Goal: Information Seeking & Learning: Check status

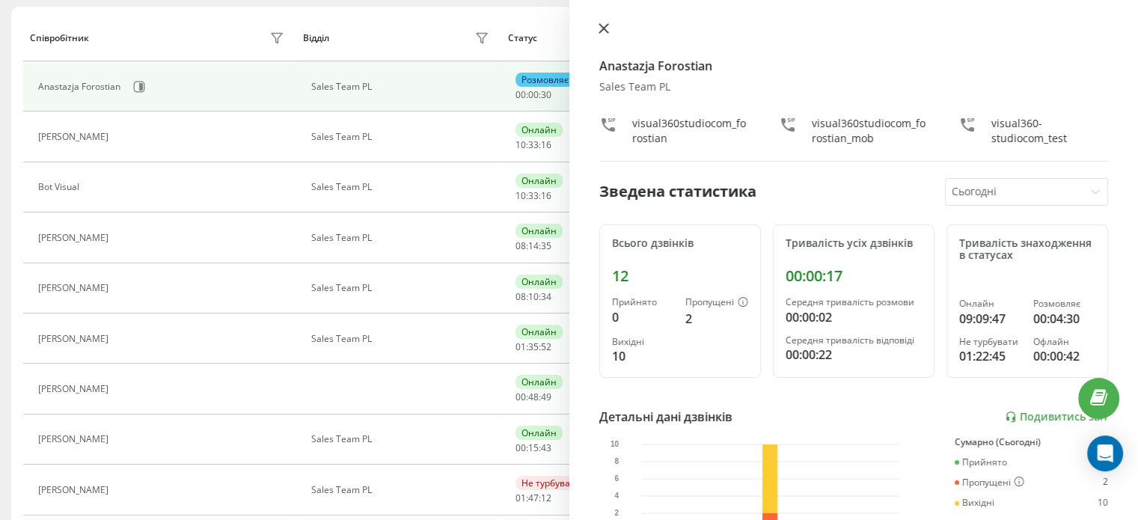
click at [605, 28] on icon at bounding box center [604, 28] width 10 height 10
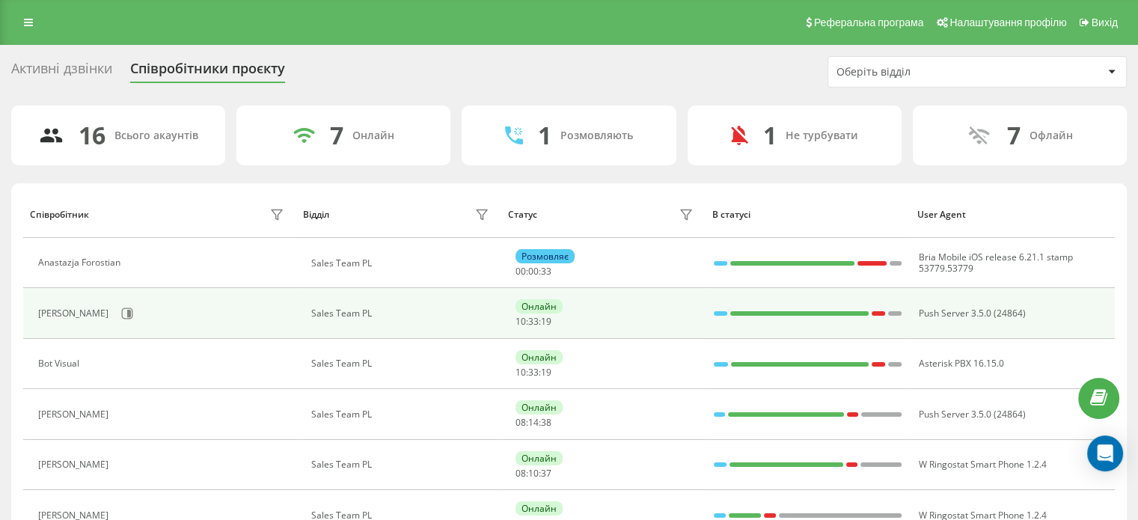
scroll to position [150, 0]
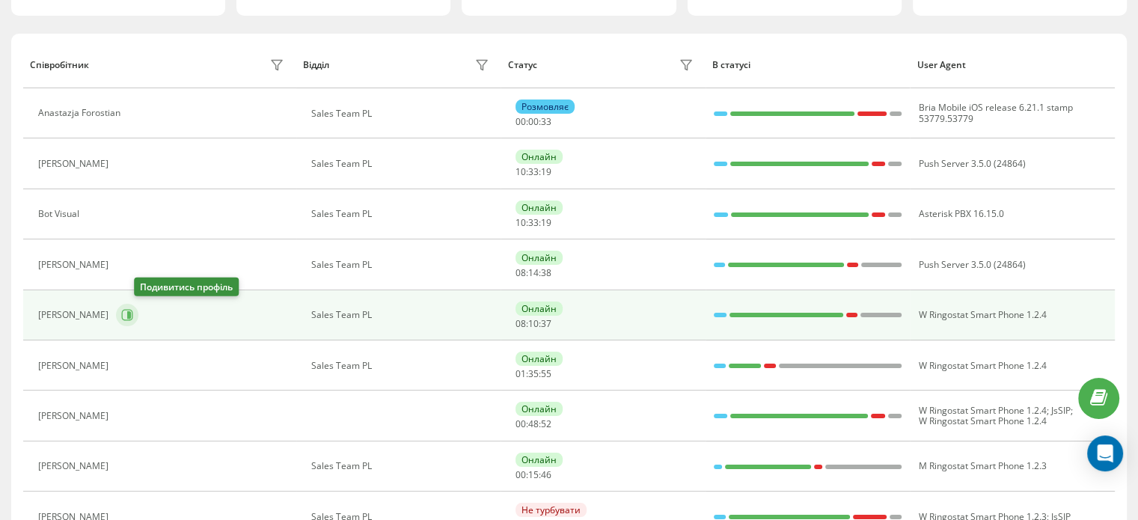
click at [133, 314] on icon at bounding box center [127, 315] width 12 height 12
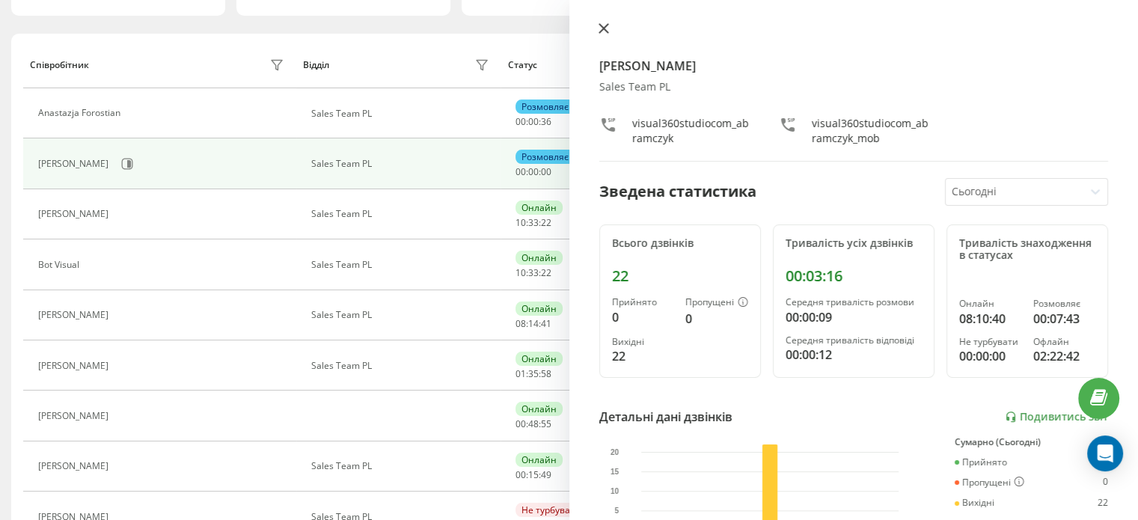
click at [606, 25] on icon at bounding box center [603, 28] width 9 height 9
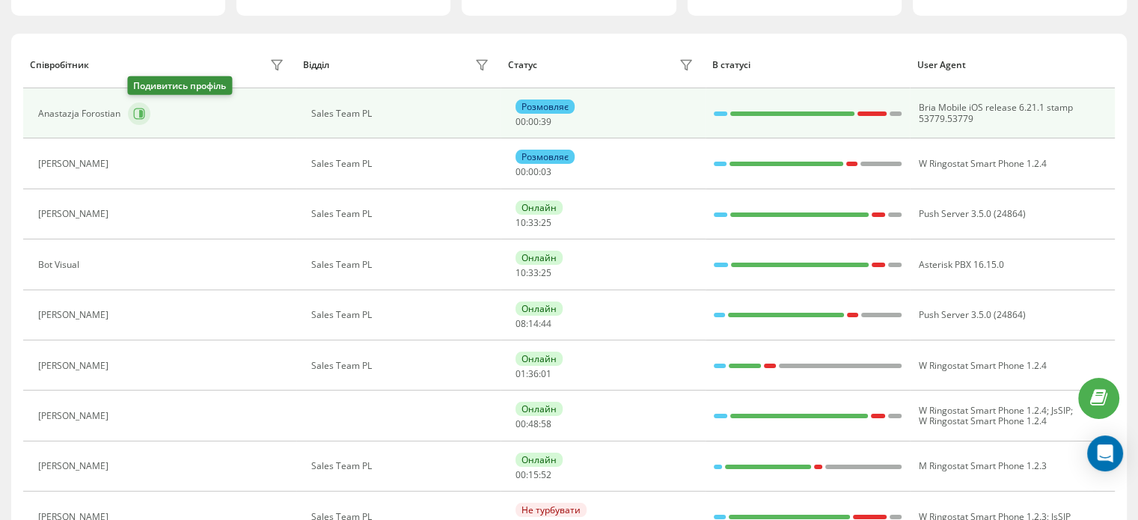
click at [144, 117] on icon at bounding box center [139, 114] width 12 height 12
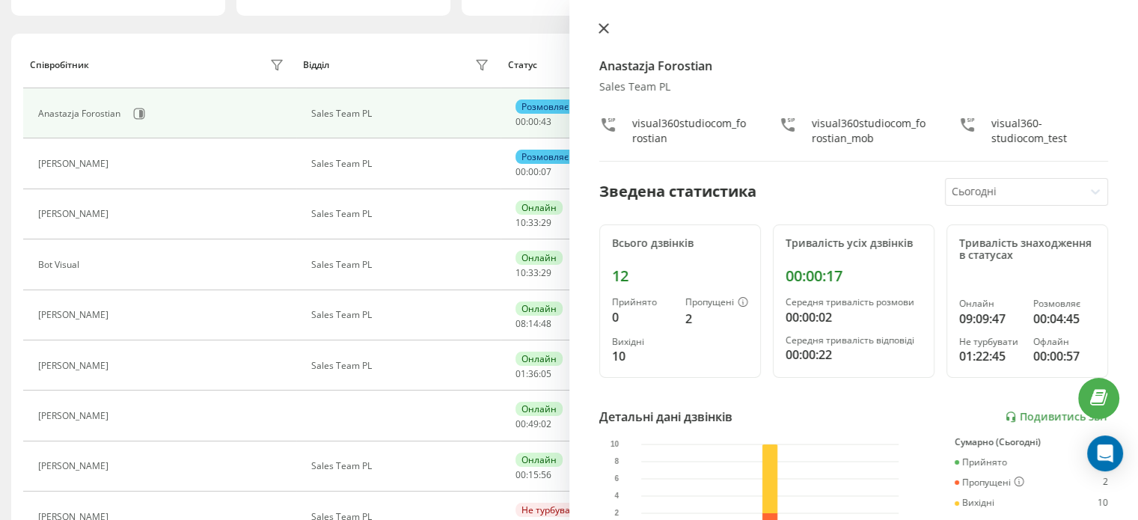
click at [609, 25] on button at bounding box center [603, 29] width 19 height 14
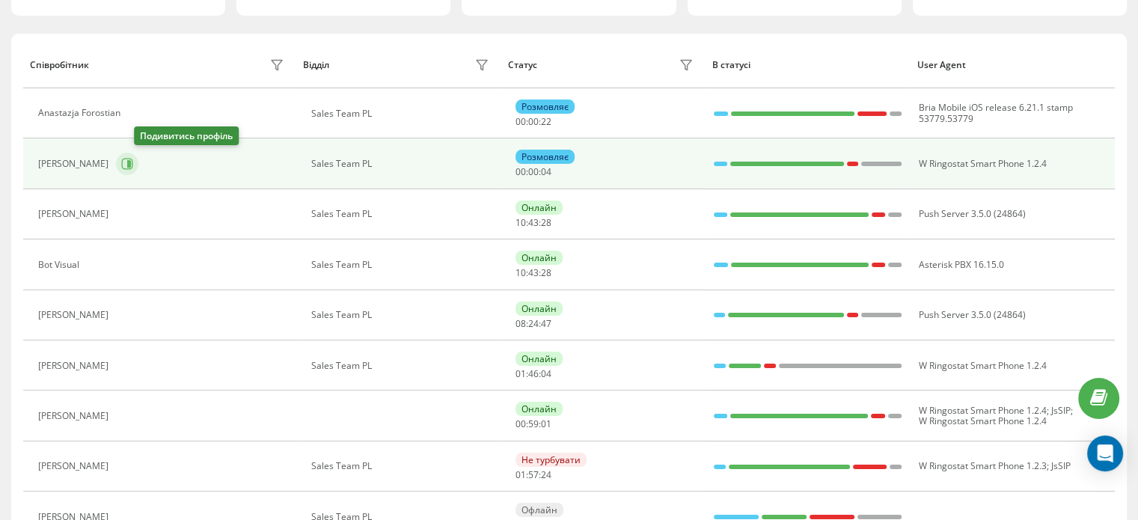
click at [133, 164] on icon at bounding box center [127, 164] width 12 height 12
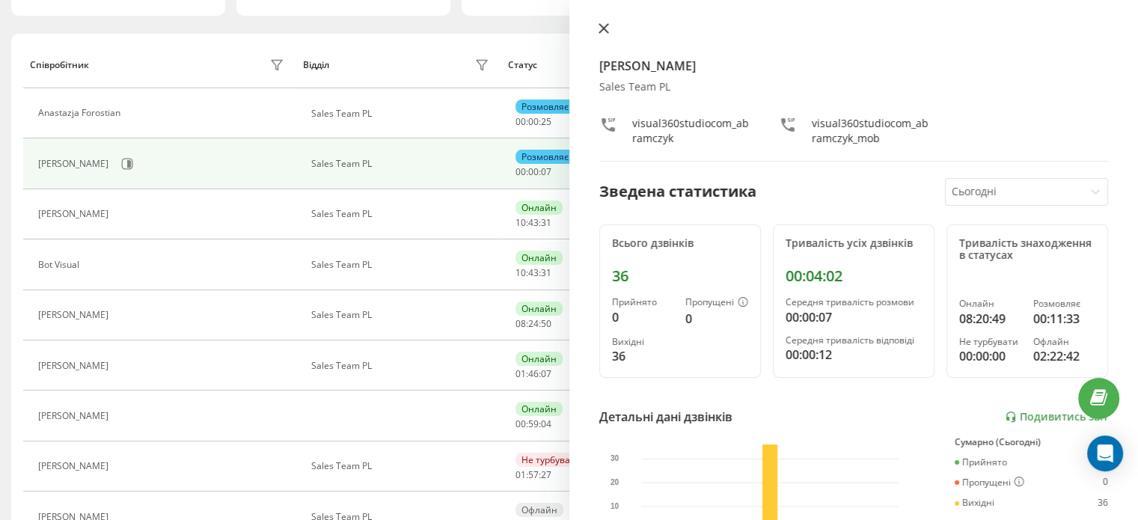
click at [608, 27] on icon at bounding box center [604, 28] width 10 height 10
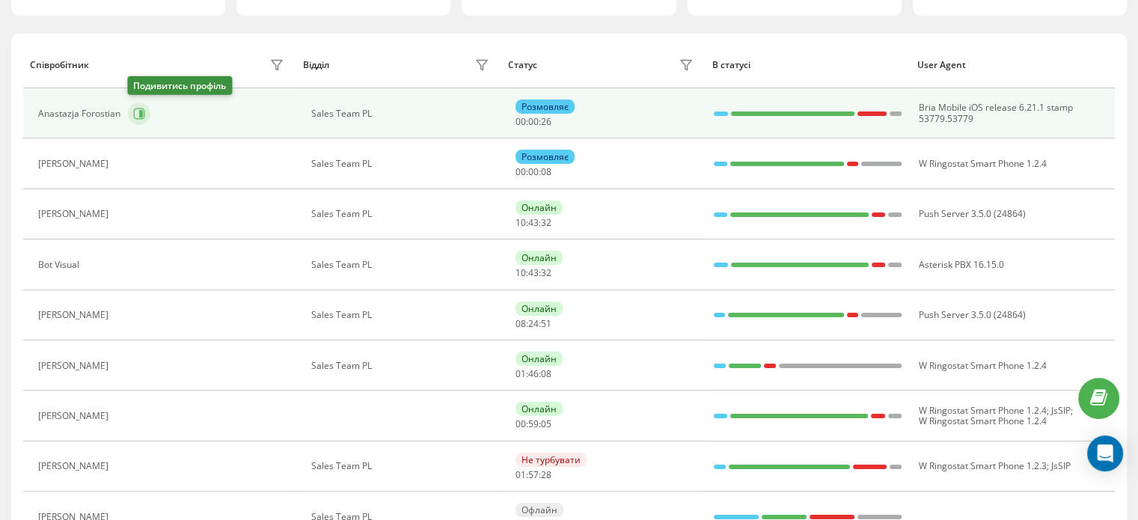
click at [142, 113] on icon at bounding box center [141, 113] width 4 height 7
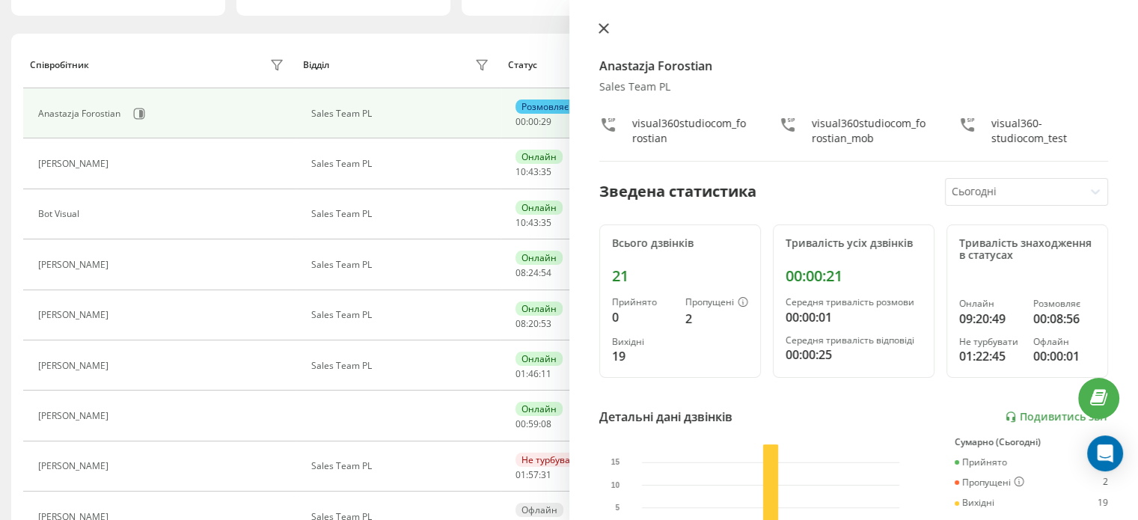
click at [611, 30] on button at bounding box center [603, 29] width 19 height 14
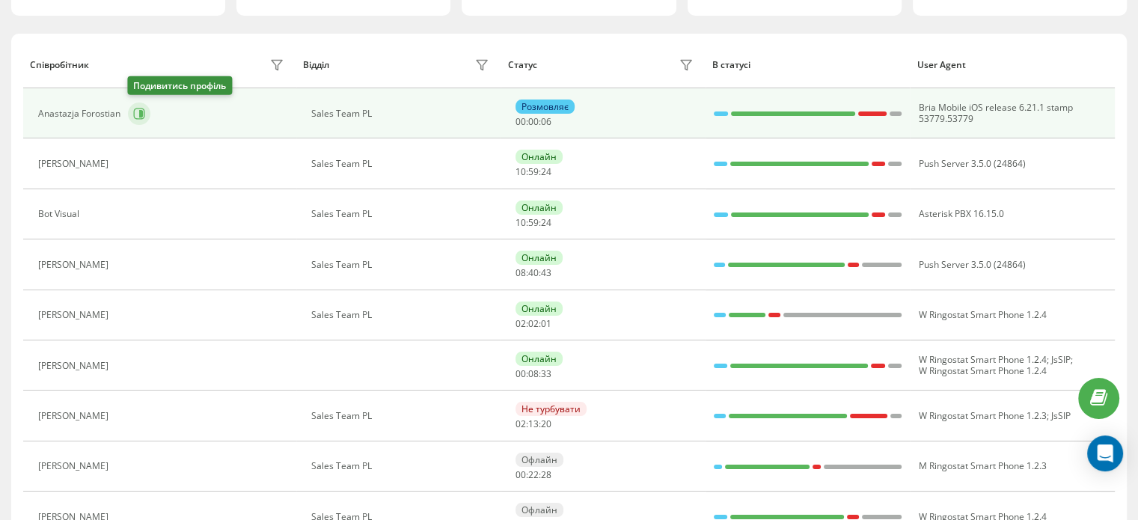
click at [134, 116] on icon at bounding box center [139, 113] width 11 height 11
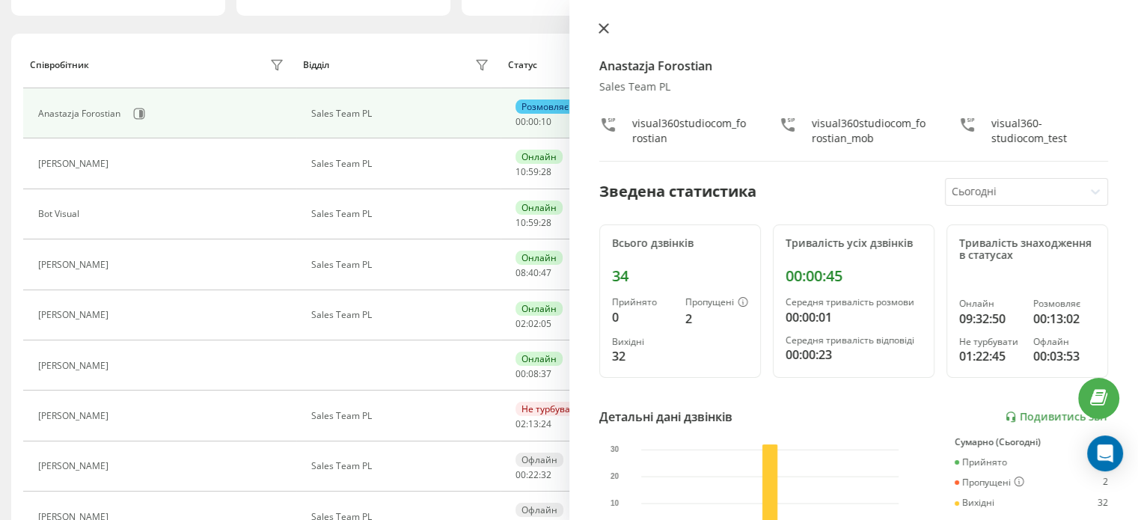
click at [608, 25] on icon at bounding box center [604, 28] width 10 height 10
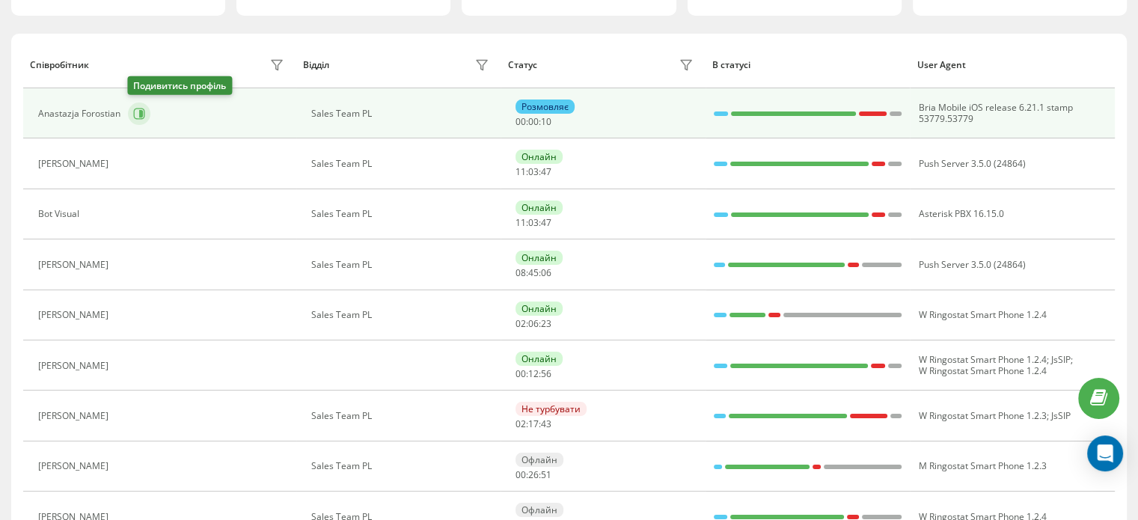
click at [144, 111] on icon at bounding box center [139, 113] width 11 height 11
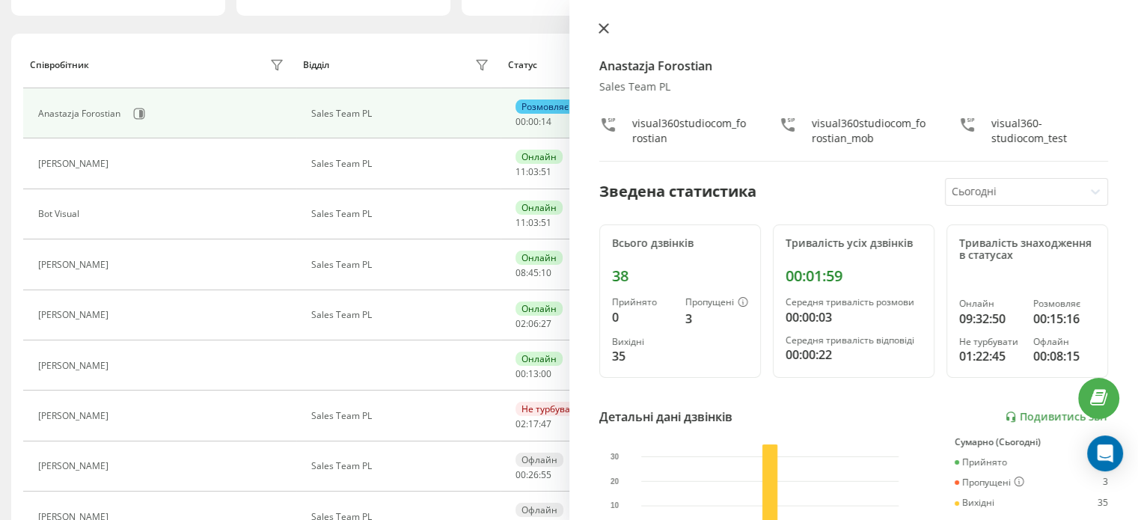
click at [607, 35] on button at bounding box center [603, 29] width 19 height 14
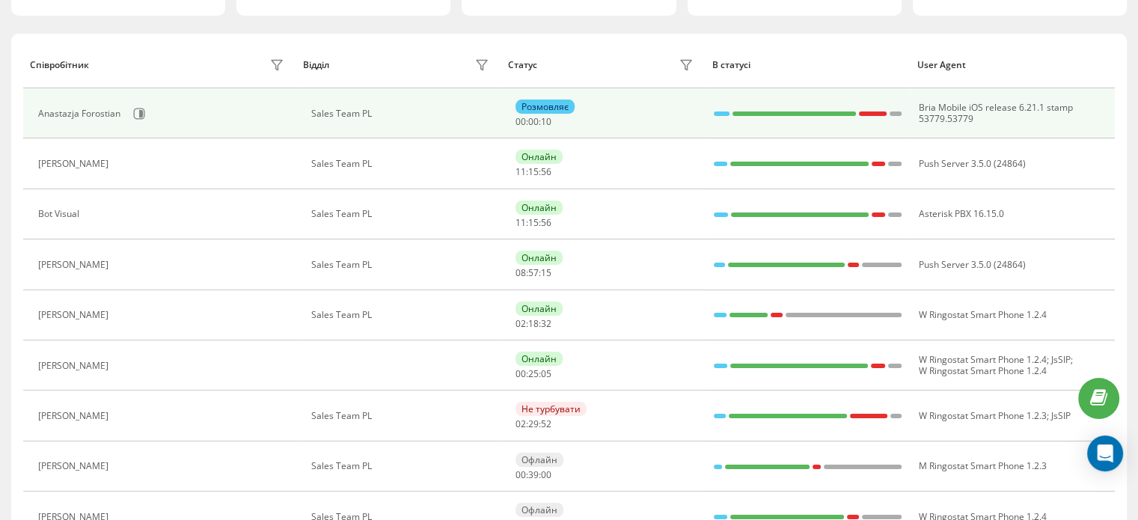
click at [149, 120] on div "Anastazja Forostian" at bounding box center [163, 113] width 250 height 25
click at [130, 104] on div "Anastazja Forostian" at bounding box center [163, 113] width 250 height 25
click at [138, 113] on icon at bounding box center [139, 114] width 12 height 12
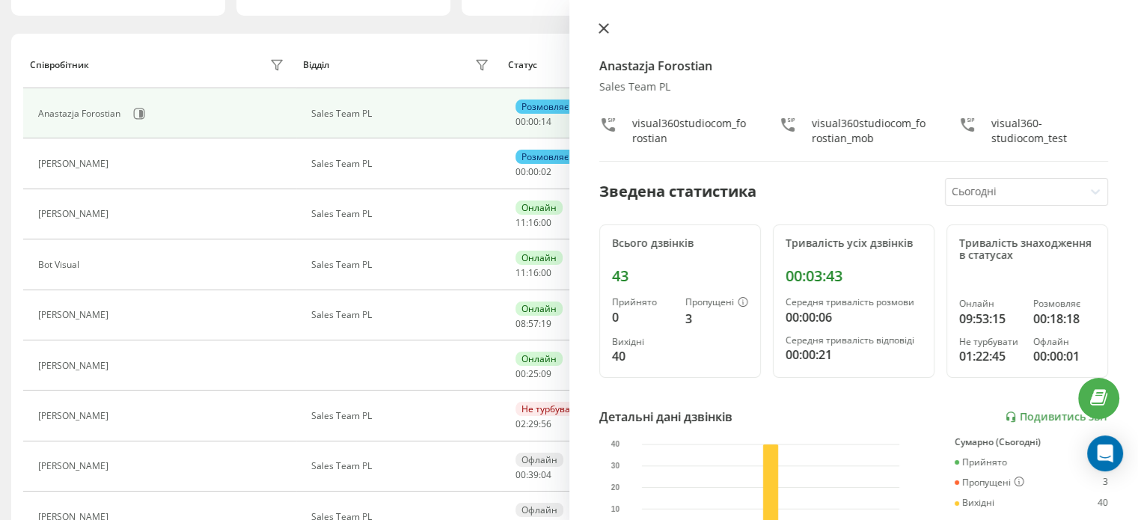
click at [602, 23] on icon at bounding box center [604, 28] width 10 height 10
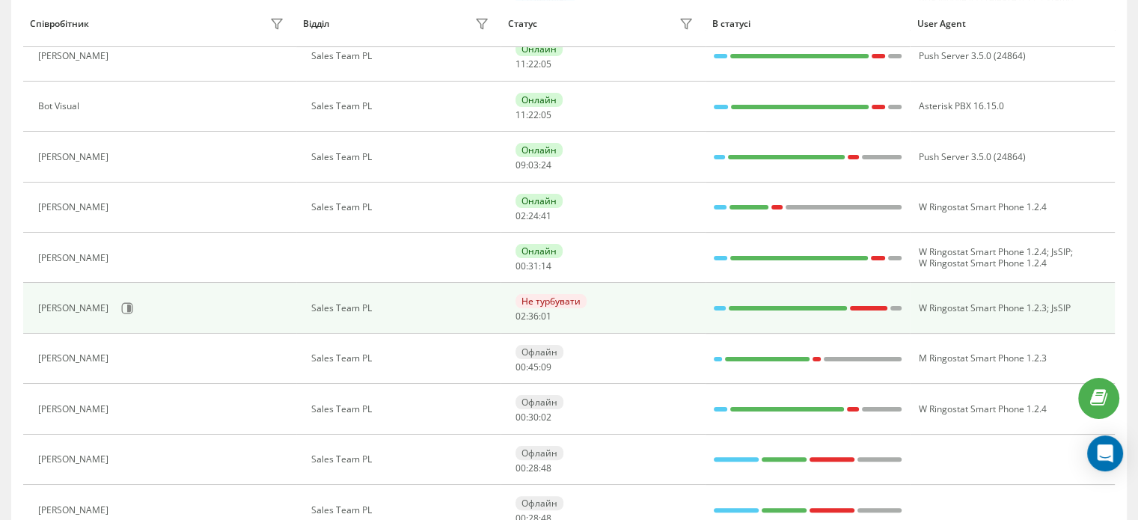
scroll to position [299, 0]
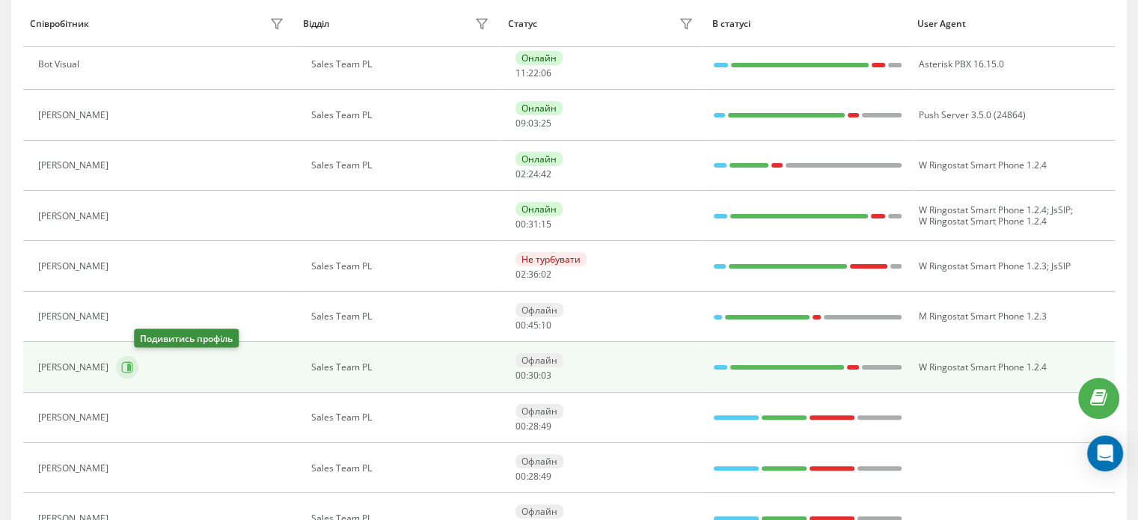
click at [133, 370] on icon at bounding box center [127, 367] width 12 height 12
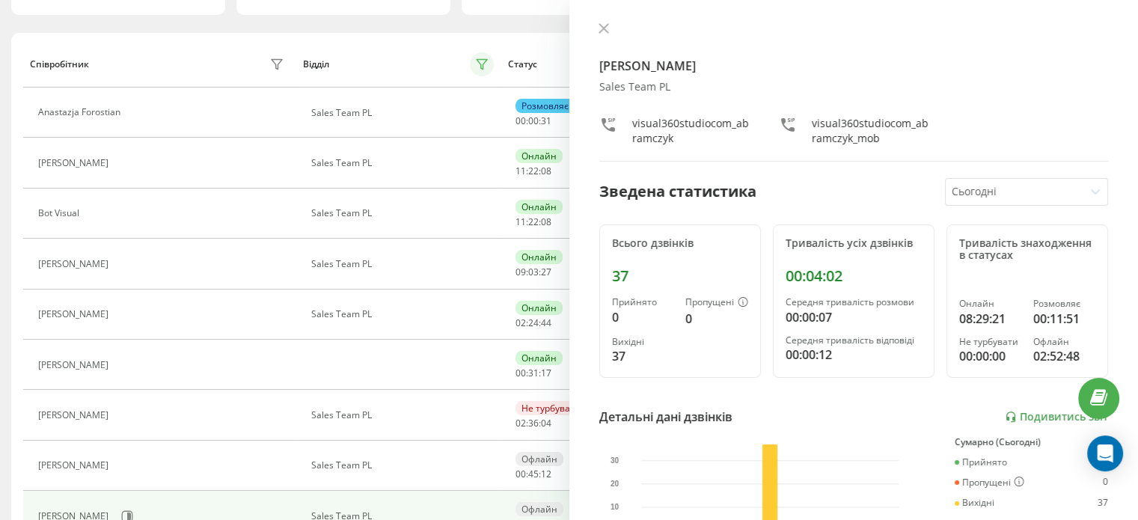
scroll to position [150, 0]
click at [600, 23] on icon at bounding box center [604, 28] width 10 height 10
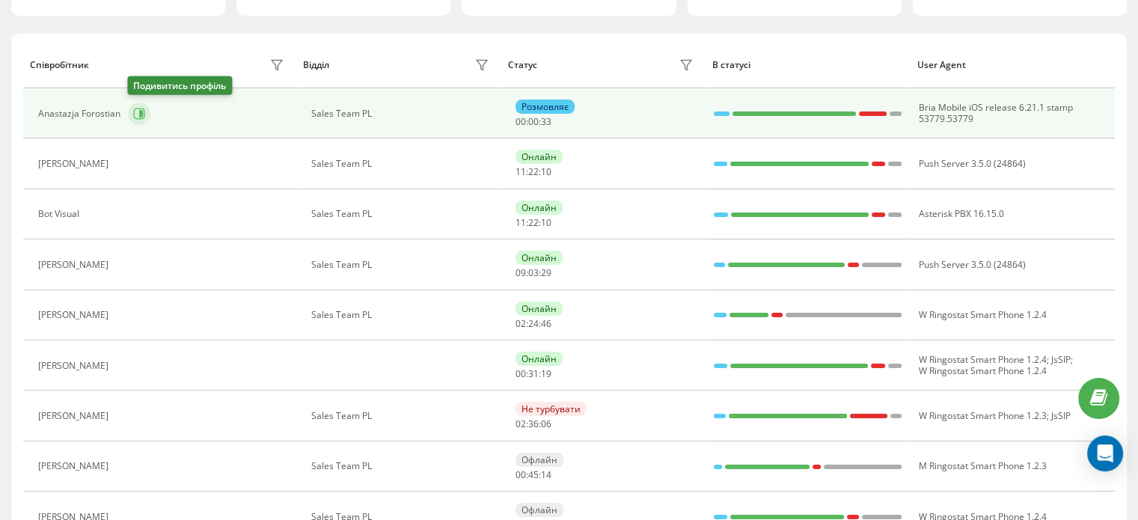
click at [147, 115] on button at bounding box center [139, 114] width 22 height 22
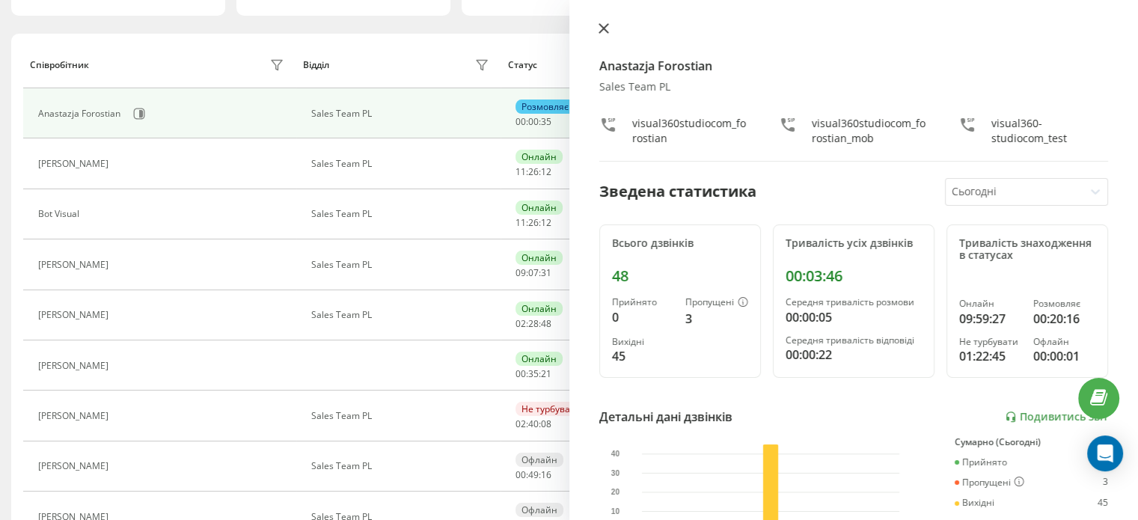
click at [605, 27] on icon at bounding box center [603, 28] width 9 height 9
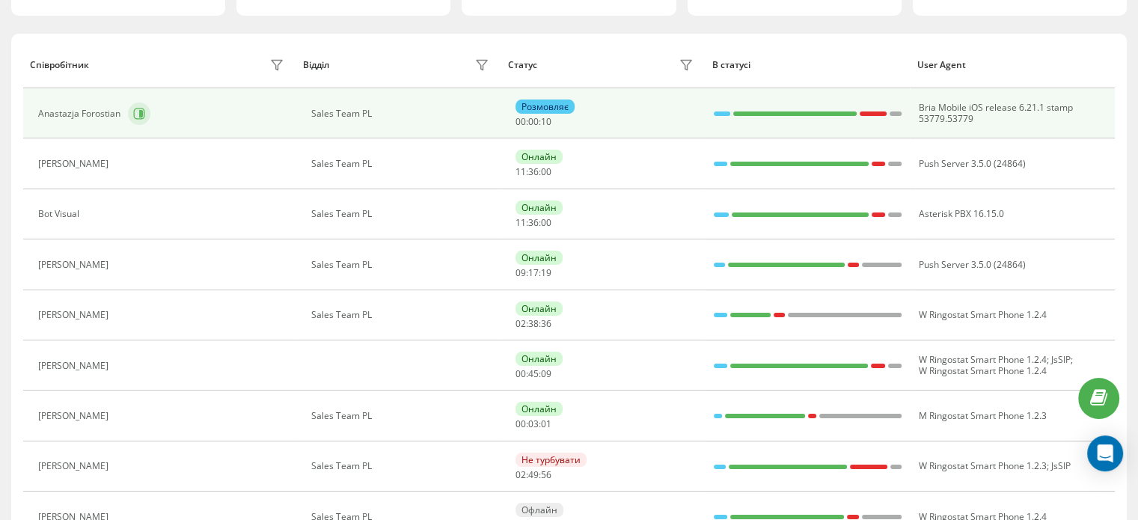
click at [144, 114] on icon at bounding box center [139, 113] width 11 height 11
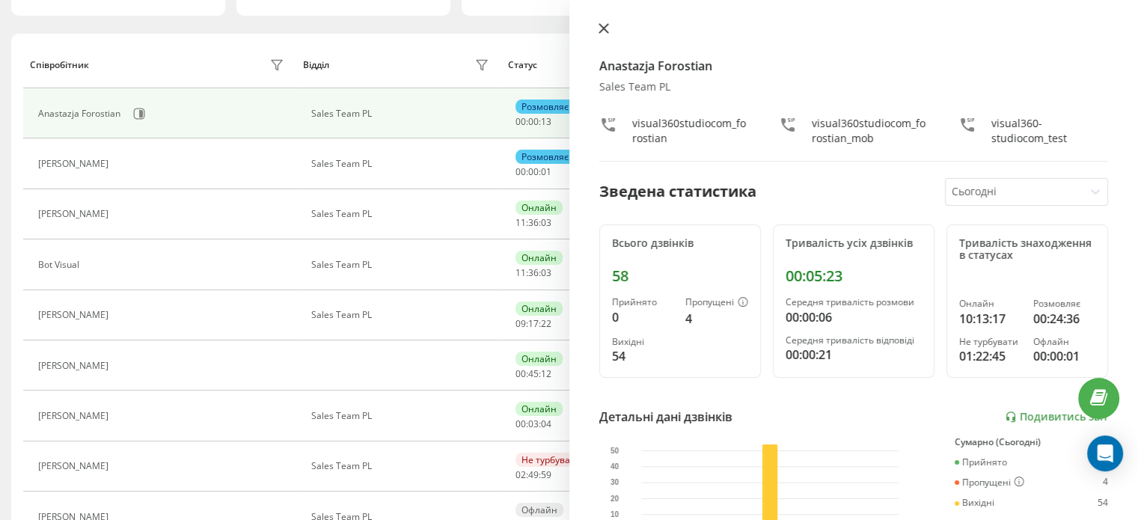
click at [599, 32] on icon at bounding box center [603, 28] width 9 height 9
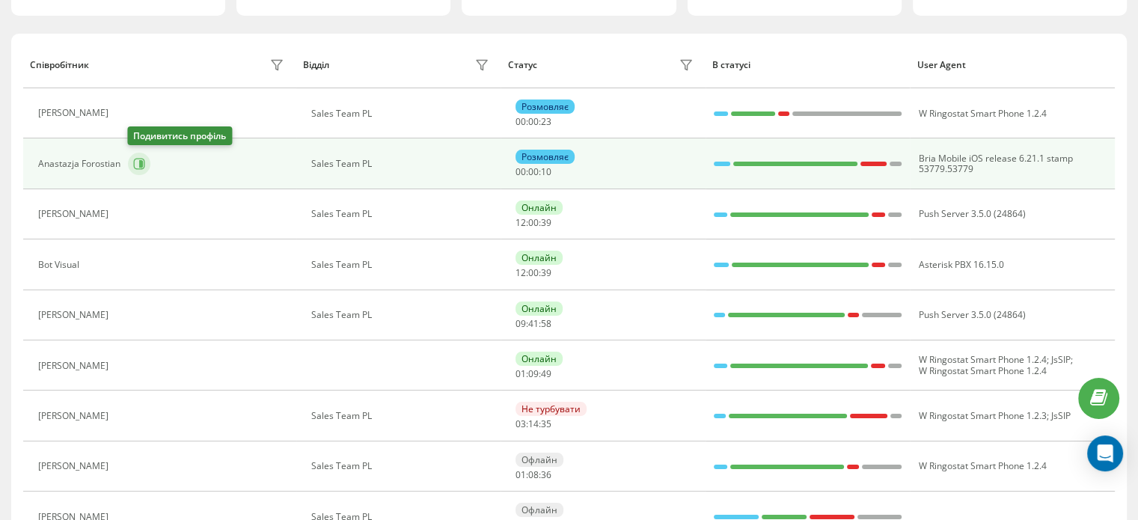
click at [138, 155] on button at bounding box center [139, 164] width 22 height 22
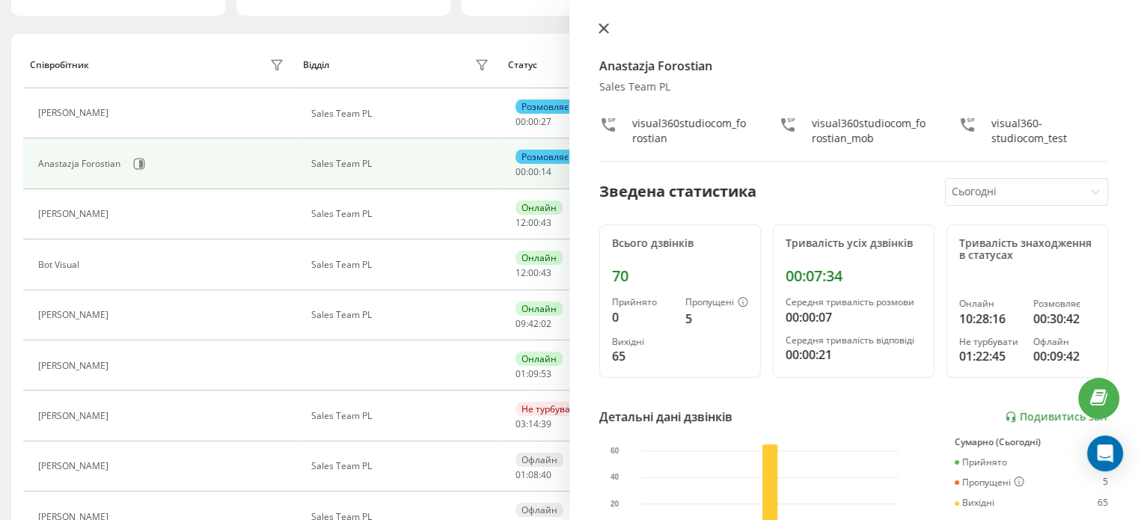
click at [604, 22] on button at bounding box center [603, 29] width 19 height 14
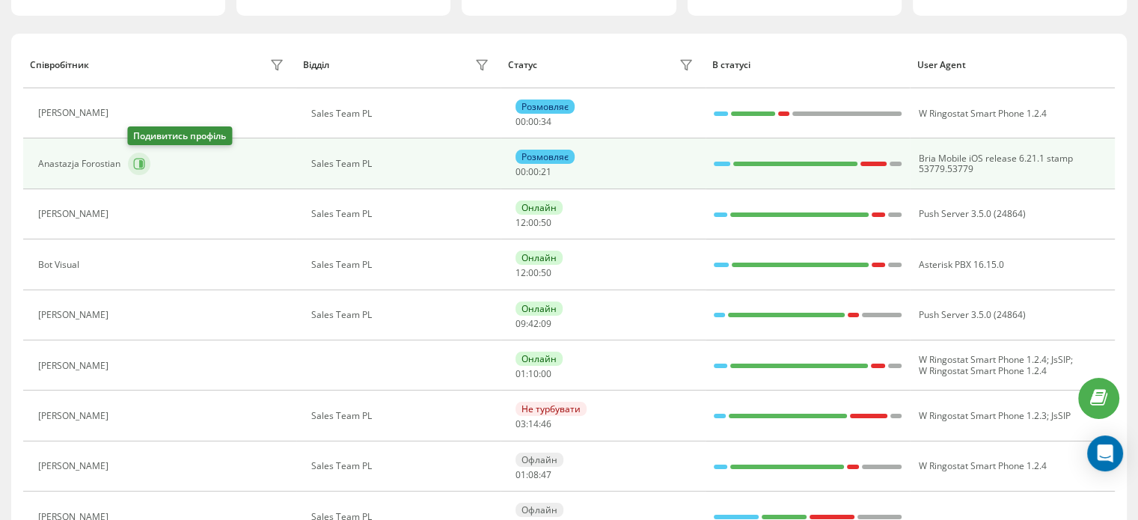
click at [137, 164] on icon at bounding box center [139, 164] width 12 height 12
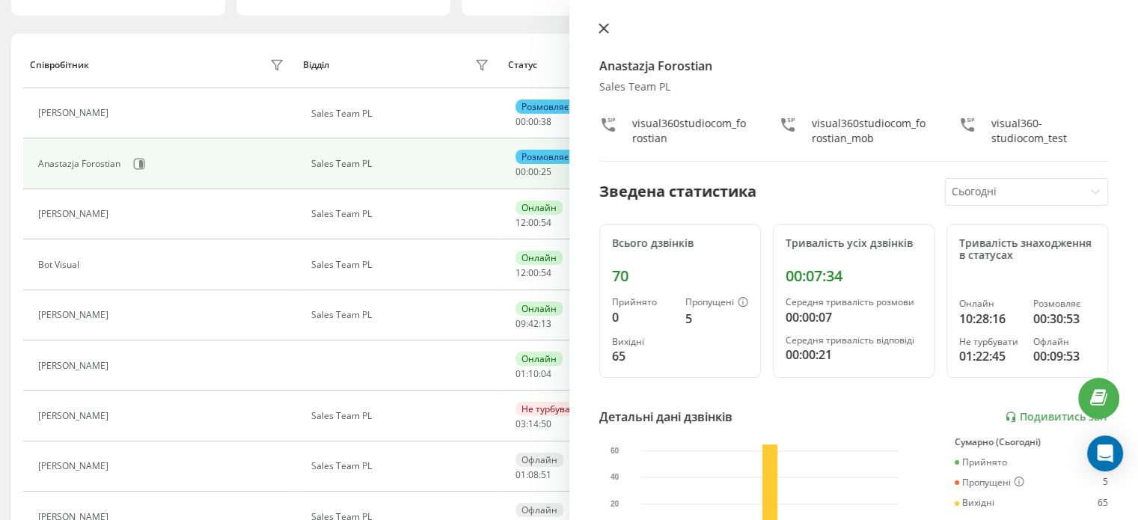
click at [608, 22] on button at bounding box center [603, 29] width 19 height 14
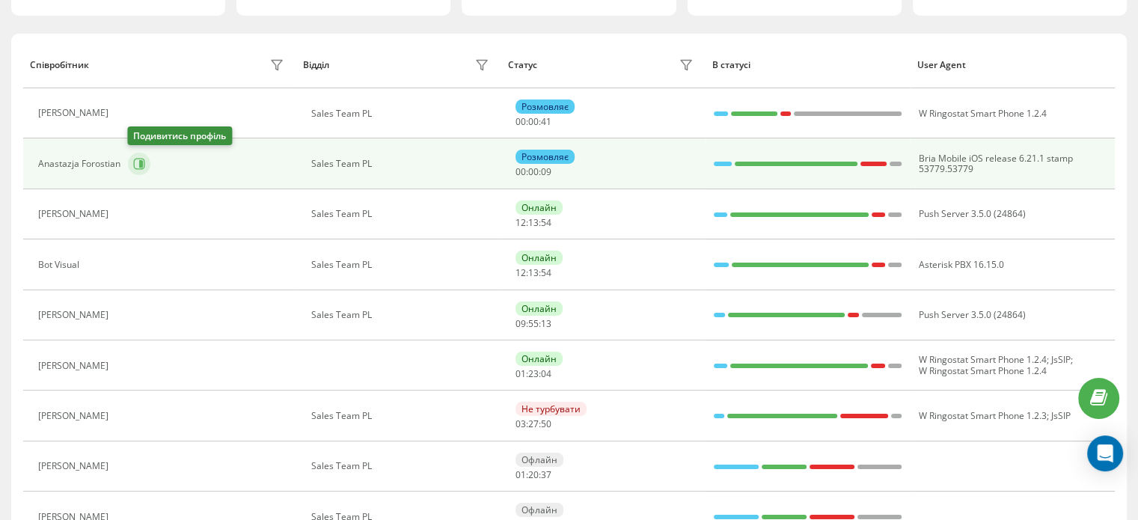
click at [143, 162] on icon at bounding box center [139, 164] width 12 height 12
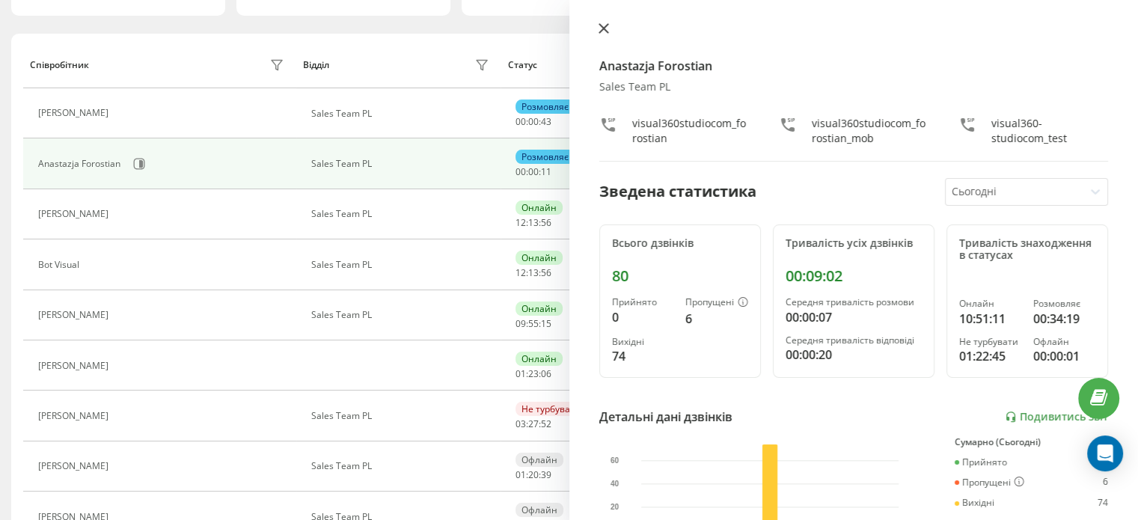
click at [604, 32] on icon at bounding box center [604, 28] width 10 height 10
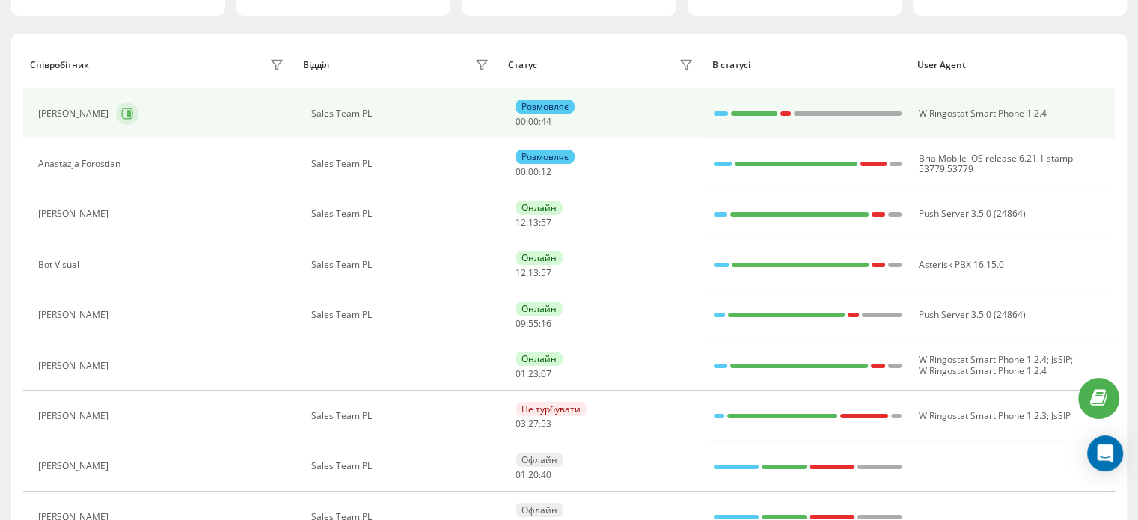
click at [133, 114] on icon at bounding box center [127, 114] width 12 height 12
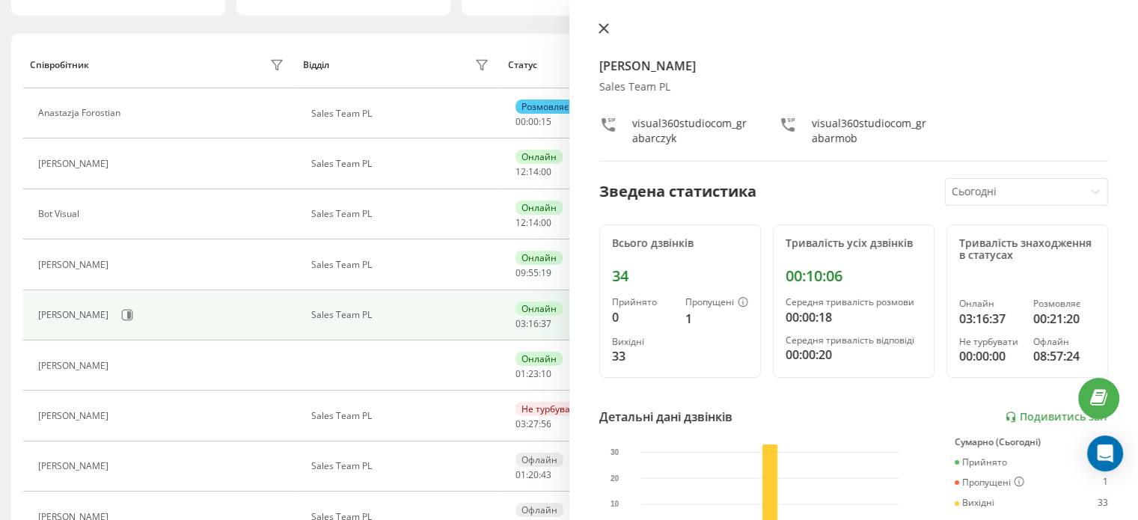
click at [600, 26] on icon at bounding box center [603, 28] width 9 height 9
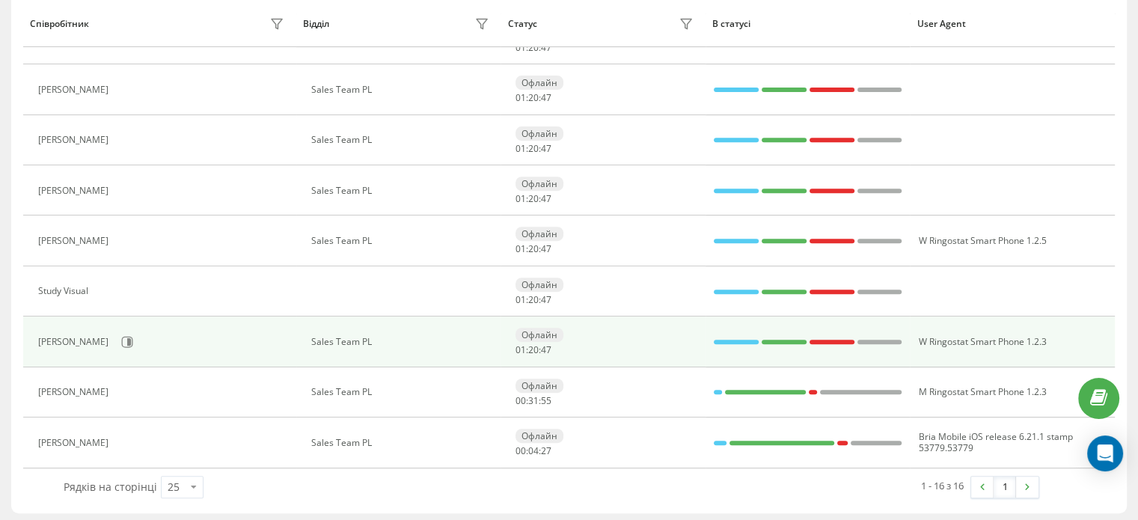
scroll to position [578, 0]
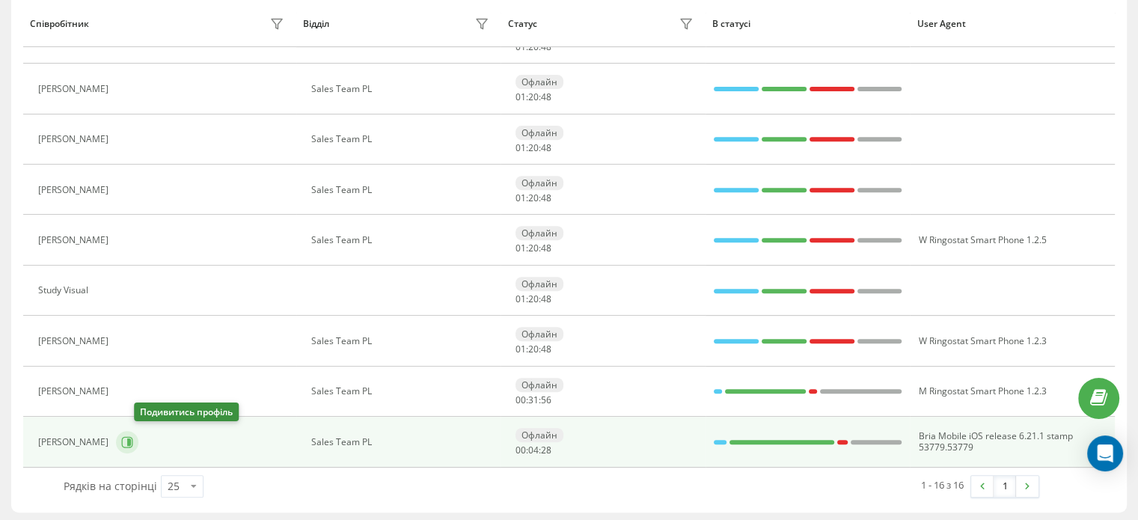
click at [138, 445] on button at bounding box center [127, 442] width 22 height 22
